Goal: Transaction & Acquisition: Download file/media

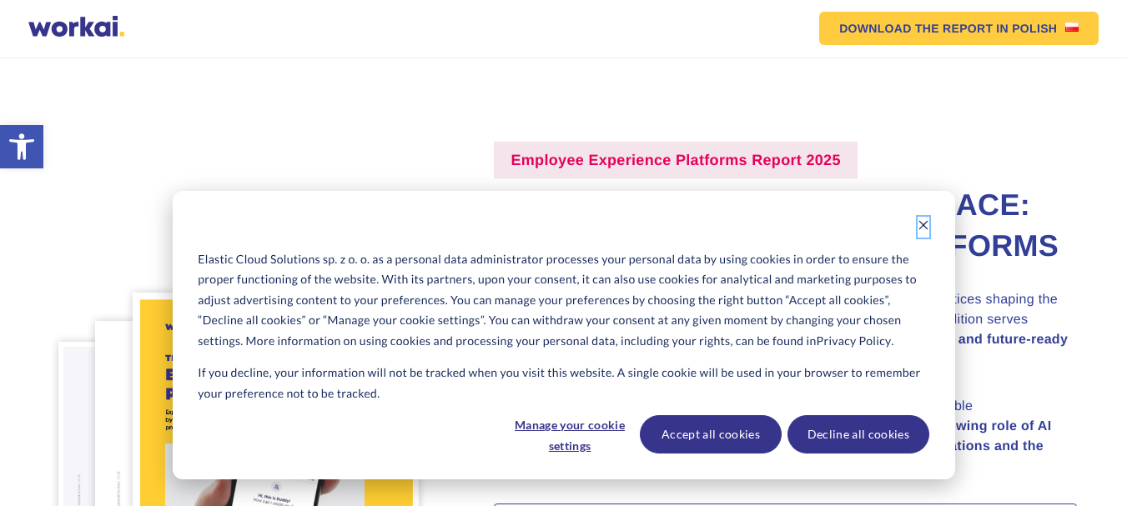
click at [924, 225] on icon "Dismiss cookie banner" at bounding box center [923, 225] width 12 height 12
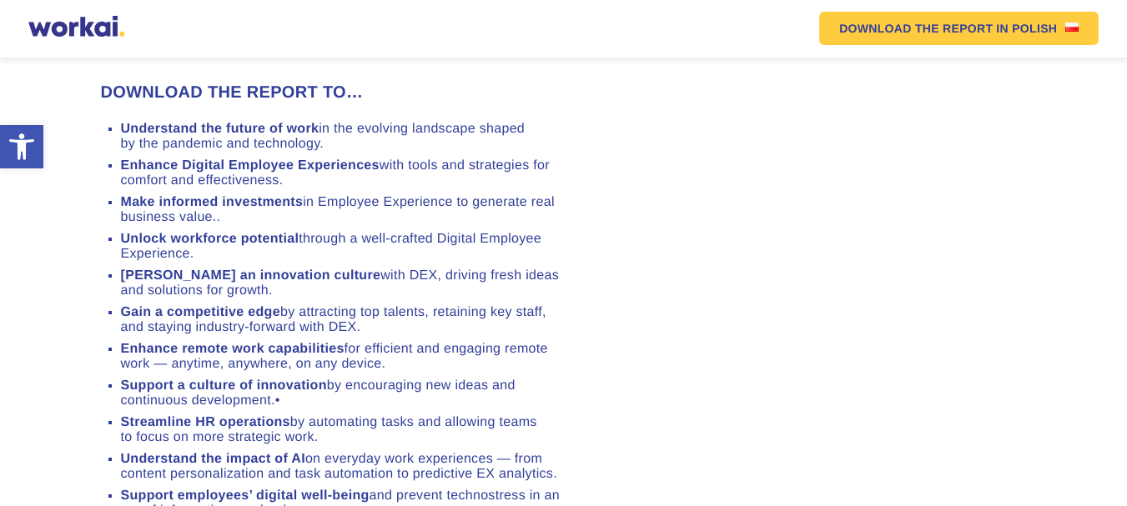
scroll to position [1256, 0]
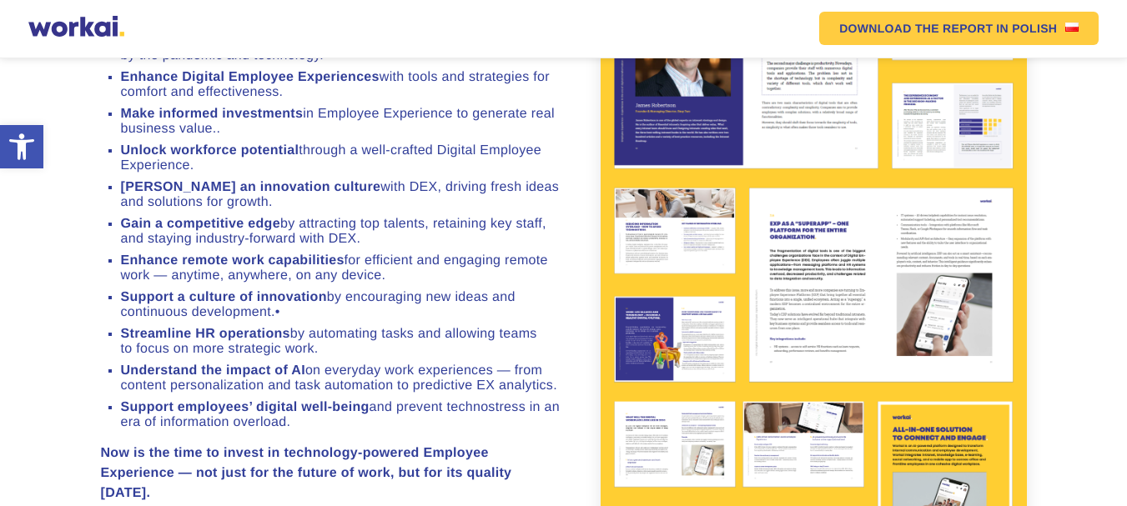
click at [277, 48] on strong "Understand the future of work" at bounding box center [220, 40] width 198 height 14
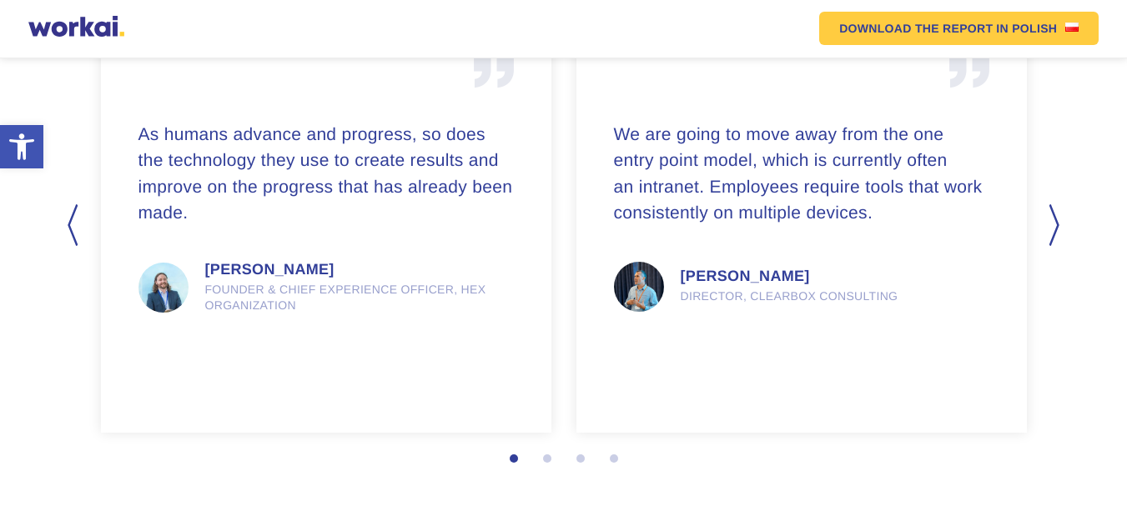
scroll to position [2147, 0]
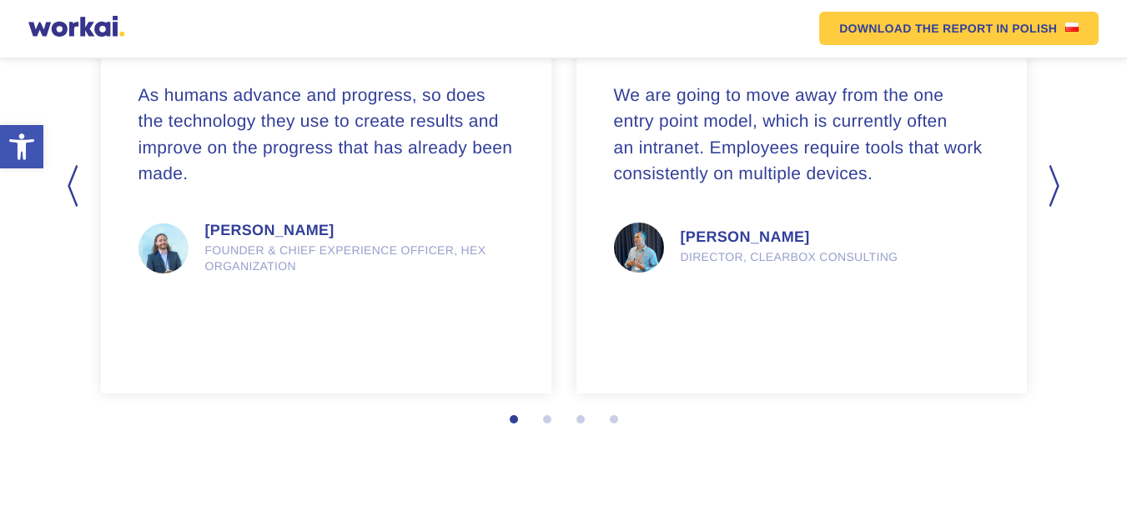
click at [1058, 188] on button "Next" at bounding box center [1056, 186] width 17 height 42
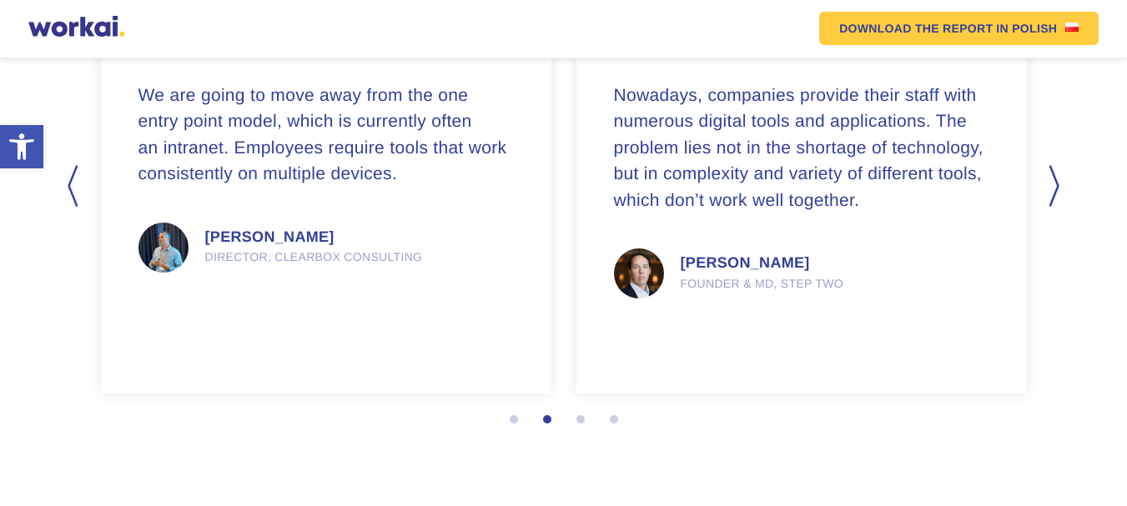
click at [65, 179] on button "Previous" at bounding box center [71, 186] width 17 height 42
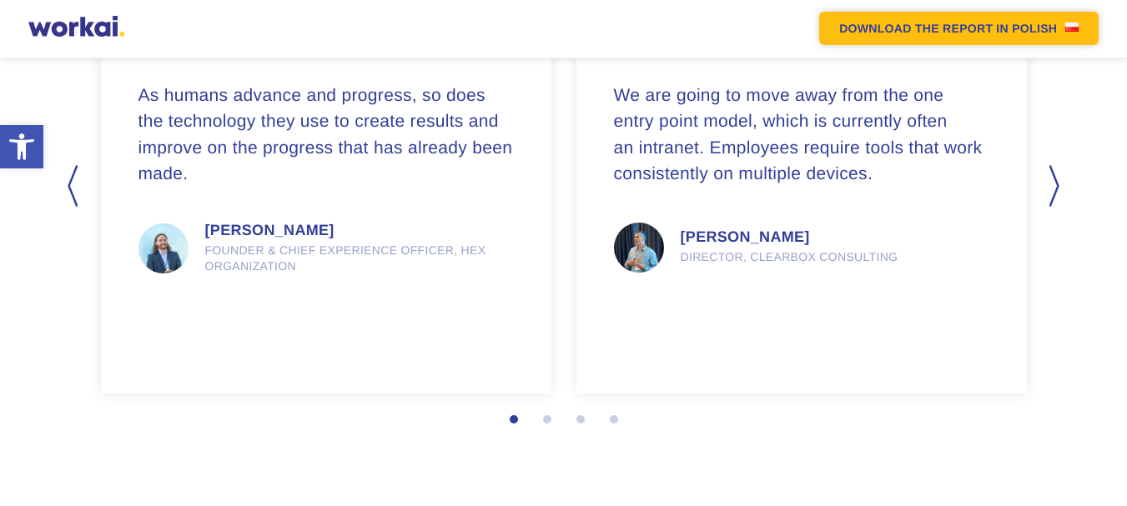
click at [902, 23] on em "DOWNLOAD THE REPORT" at bounding box center [915, 29] width 153 height 12
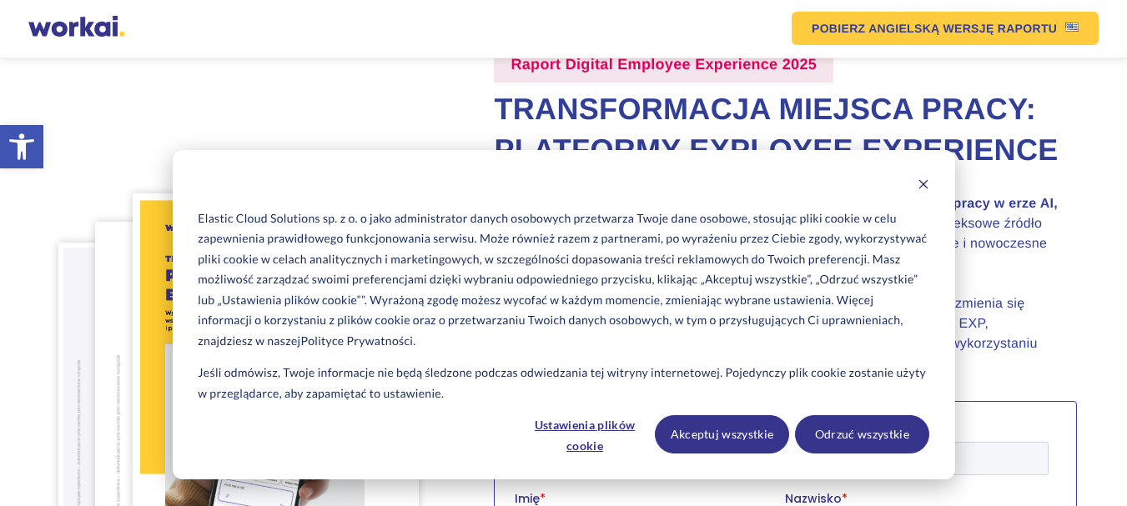
scroll to position [500, 0]
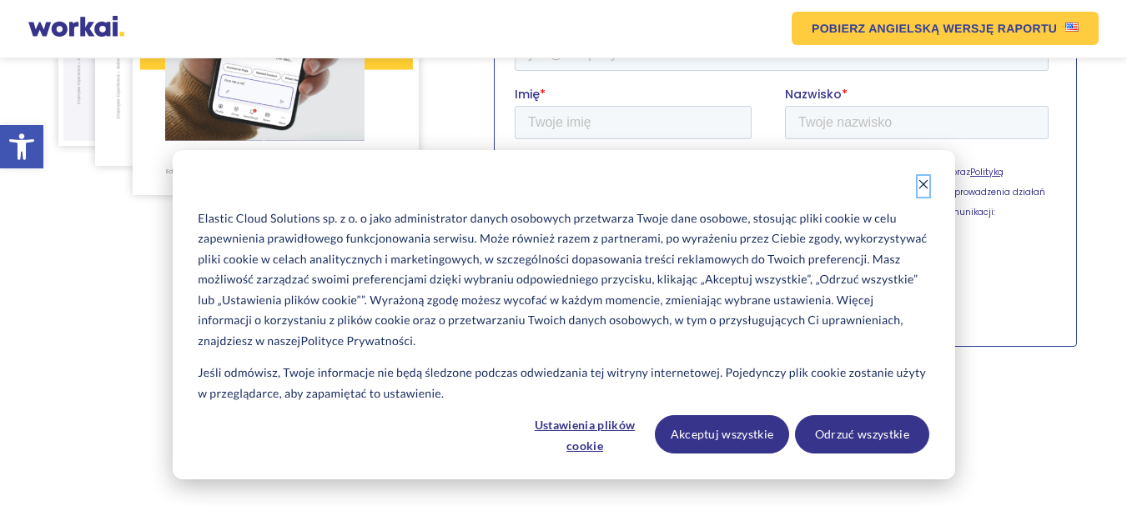
drag, startPoint x: 926, startPoint y: 184, endPoint x: 409, endPoint y: 86, distance: 526.4
click at [926, 184] on icon "Dismiss cookie banner" at bounding box center [923, 184] width 12 height 12
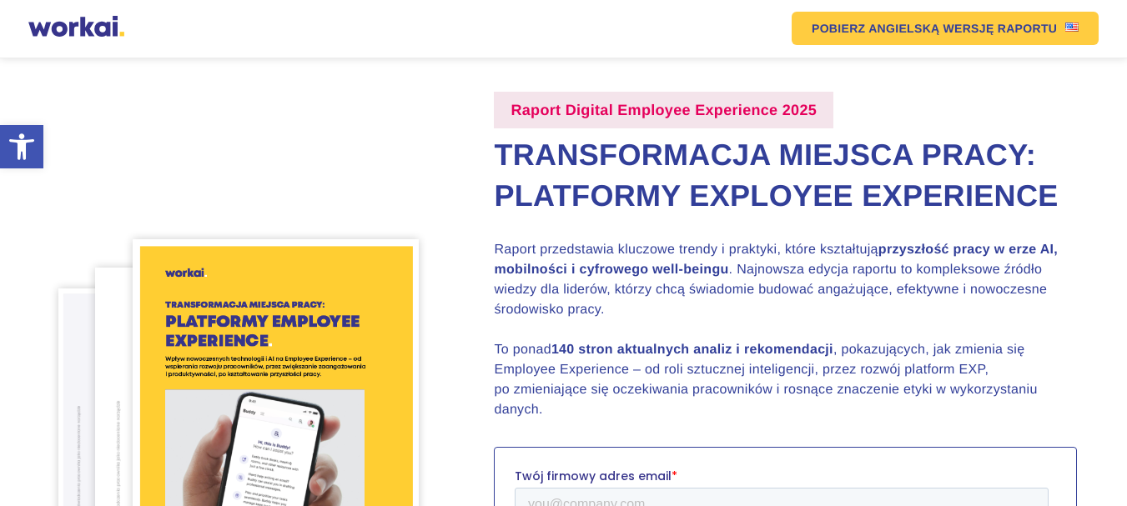
scroll to position [0, 0]
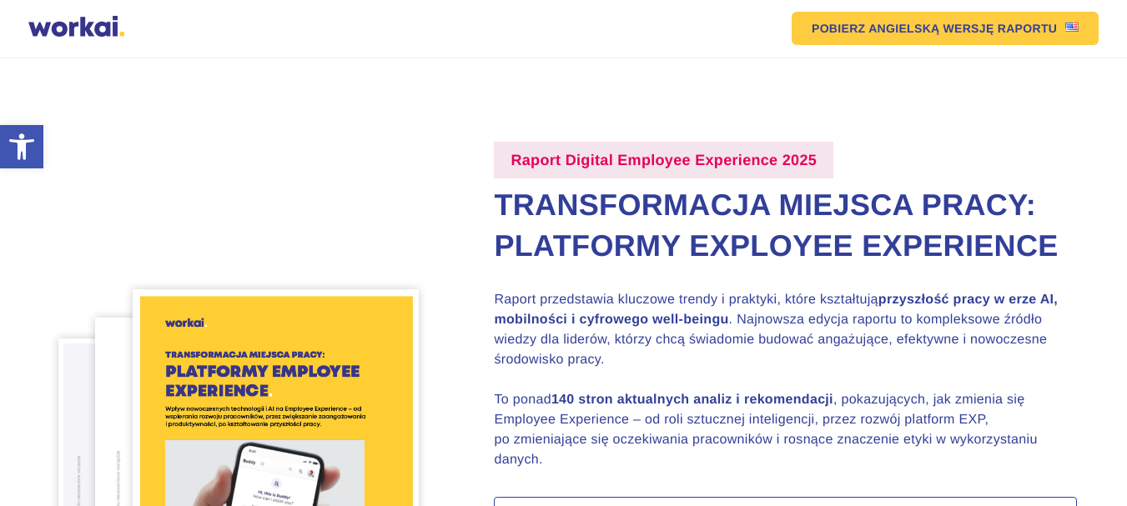
click at [110, 31] on div at bounding box center [76, 28] width 96 height 25
click at [88, 28] on div at bounding box center [76, 28] width 96 height 25
